Goal: Transaction & Acquisition: Book appointment/travel/reservation

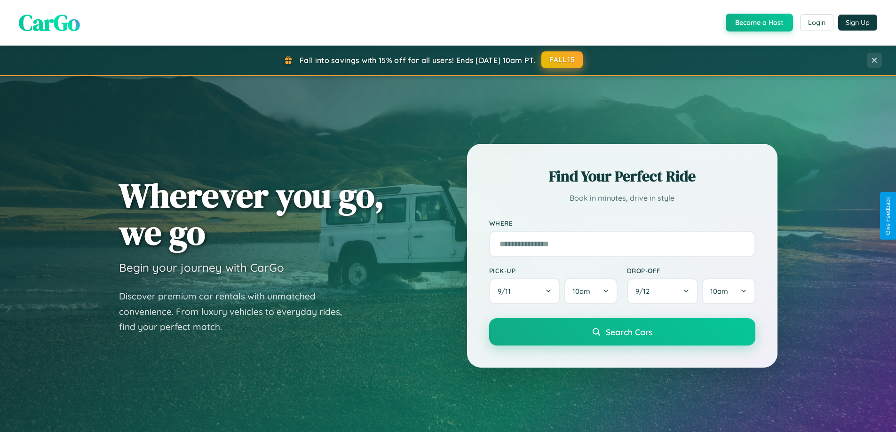
click at [563, 60] on button "FALL15" at bounding box center [561, 59] width 41 height 17
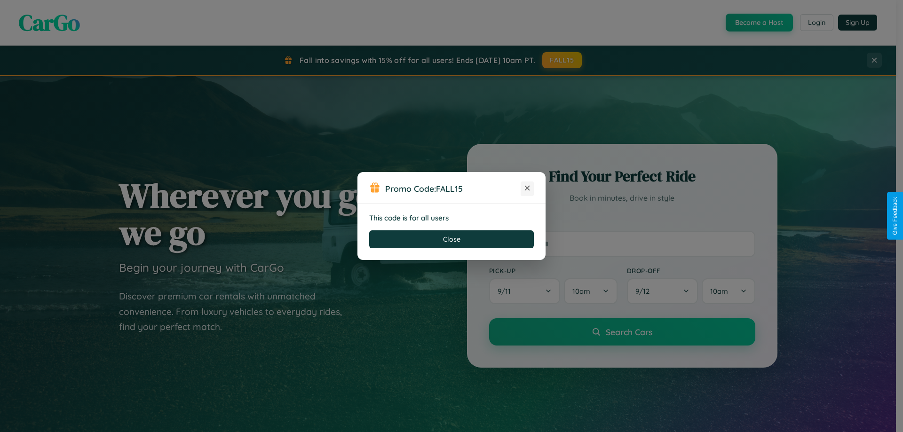
click at [527, 189] on icon at bounding box center [527, 187] width 9 height 9
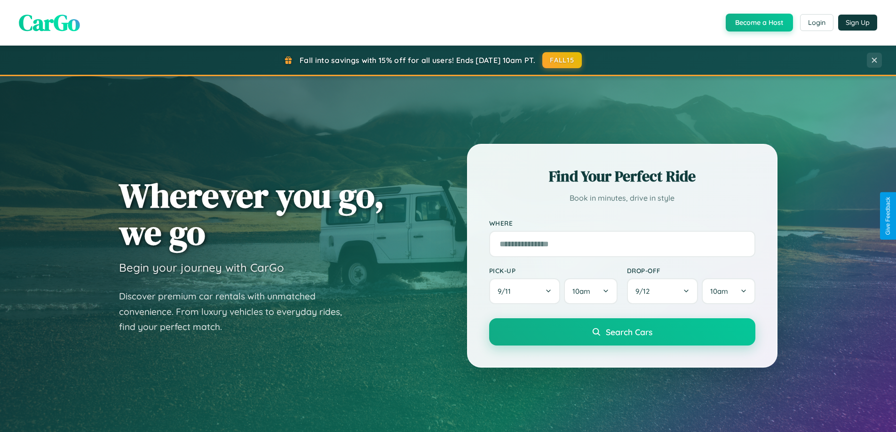
scroll to position [406, 0]
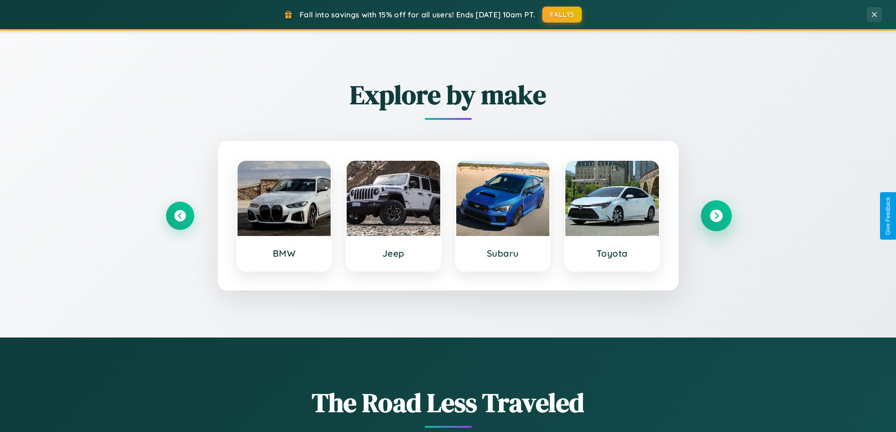
click at [716, 216] on icon at bounding box center [716, 216] width 13 height 13
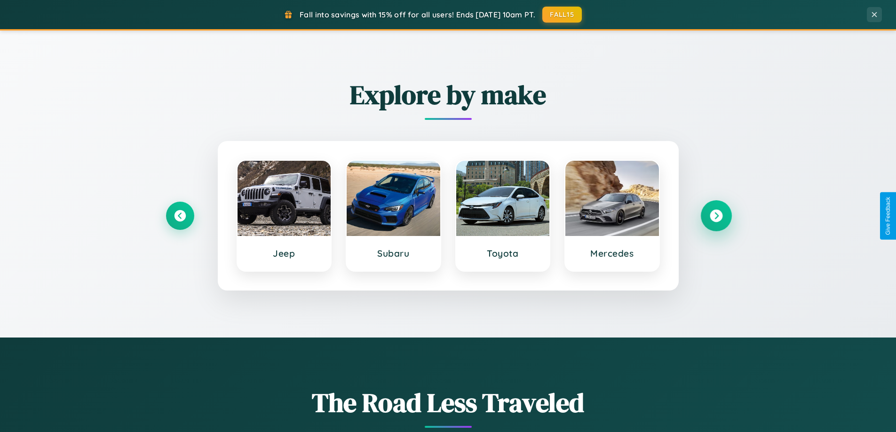
click at [716, 216] on icon at bounding box center [716, 216] width 13 height 13
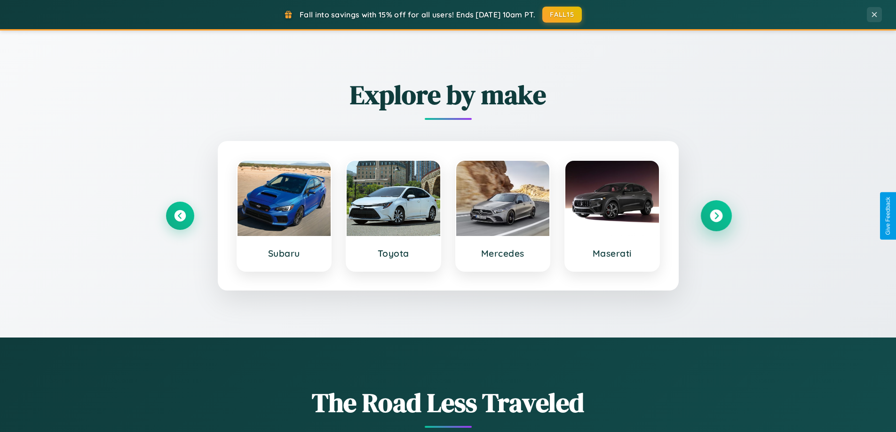
click at [716, 216] on icon at bounding box center [716, 216] width 13 height 13
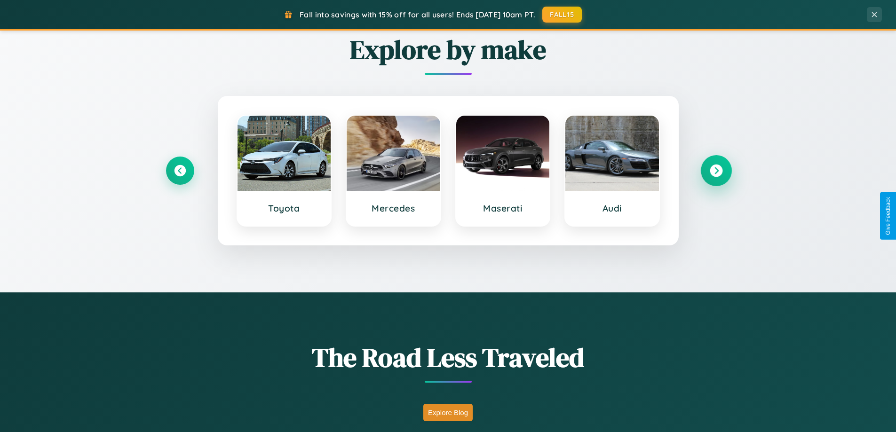
scroll to position [1512, 0]
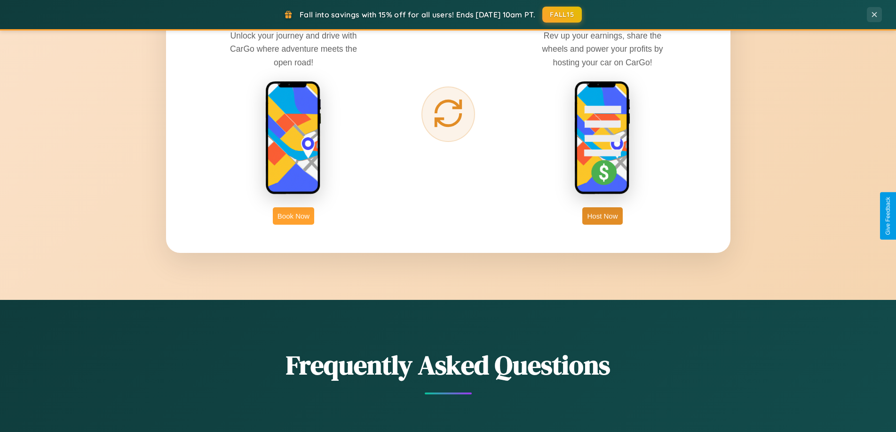
click at [294, 216] on button "Book Now" at bounding box center [293, 215] width 41 height 17
